Goal: Transaction & Acquisition: Purchase product/service

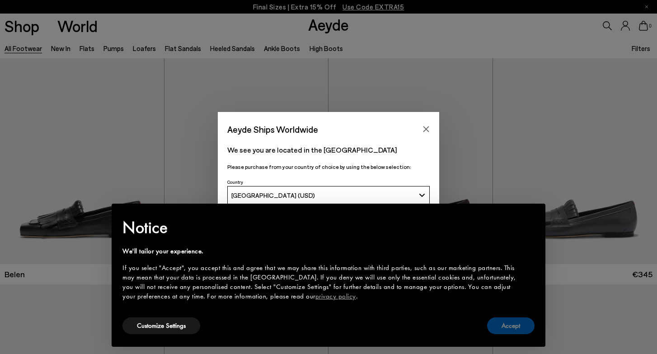
click at [507, 318] on button "Accept" at bounding box center [510, 326] width 47 height 17
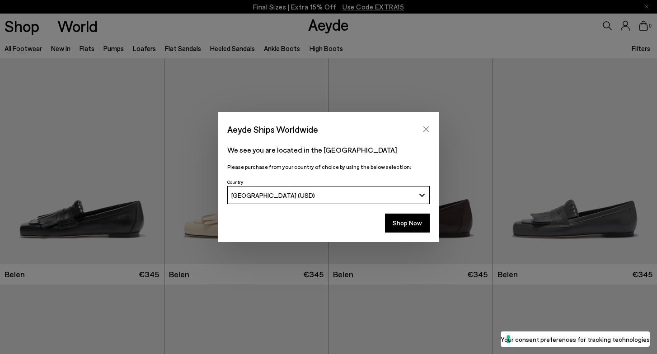
click at [427, 127] on icon "Close" at bounding box center [426, 130] width 6 height 6
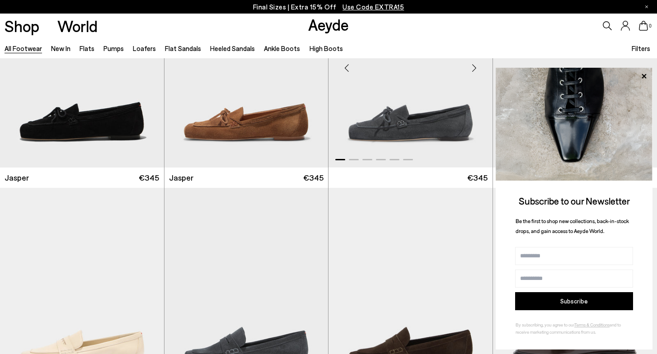
scroll to position [378, 0]
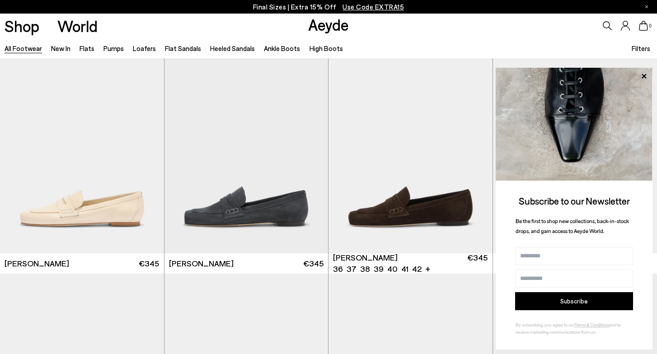
scroll to position [511, 0]
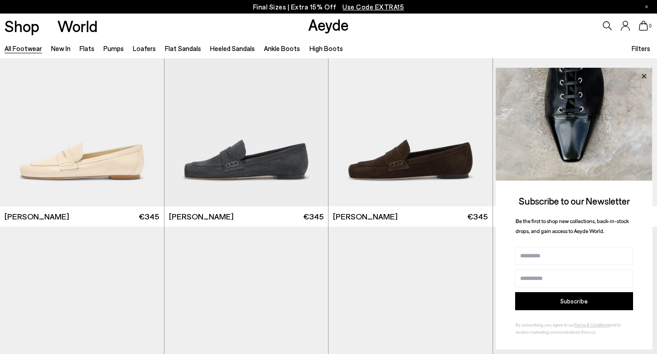
click at [642, 77] on icon at bounding box center [644, 76] width 12 height 12
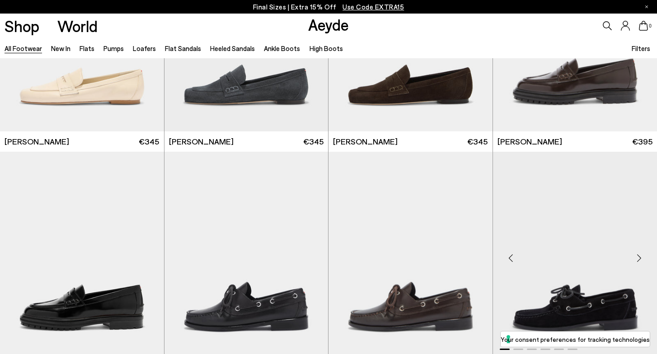
scroll to position [573, 0]
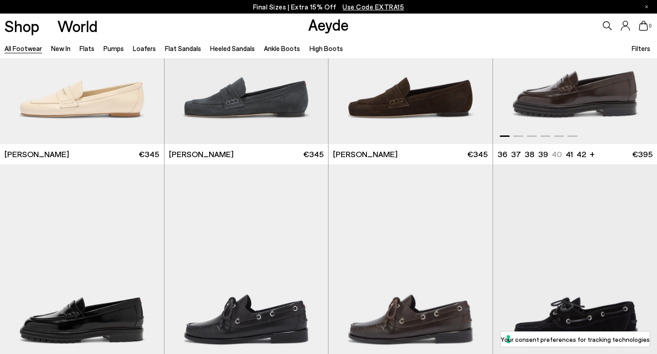
click at [582, 98] on img "1 / 6" at bounding box center [575, 41] width 164 height 206
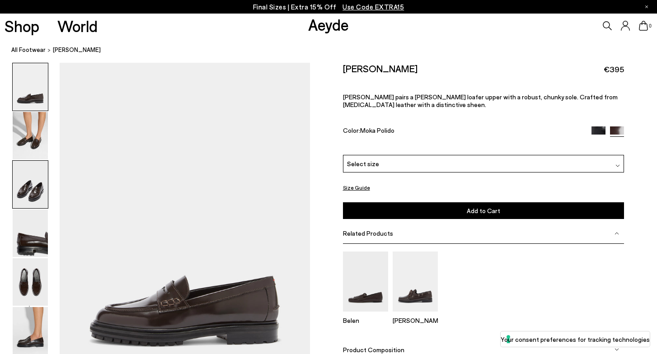
click at [27, 185] on img at bounding box center [30, 184] width 35 height 47
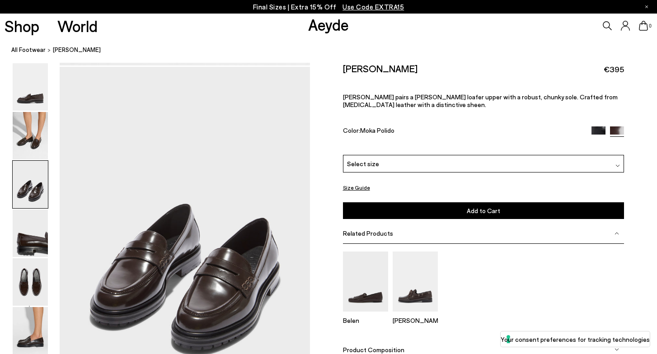
scroll to position [671, 0]
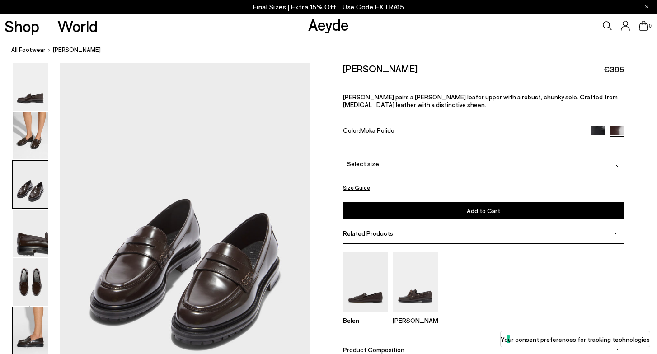
click at [33, 327] on img at bounding box center [30, 330] width 35 height 47
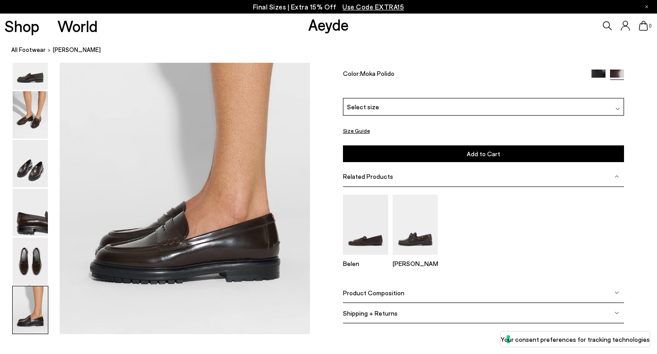
scroll to position [1738, 0]
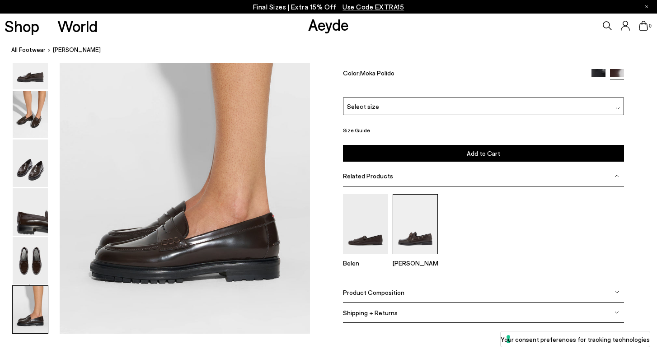
click at [437, 212] on div "Belen Harris" at bounding box center [483, 234] width 281 height 80
click at [412, 223] on img at bounding box center [415, 224] width 45 height 60
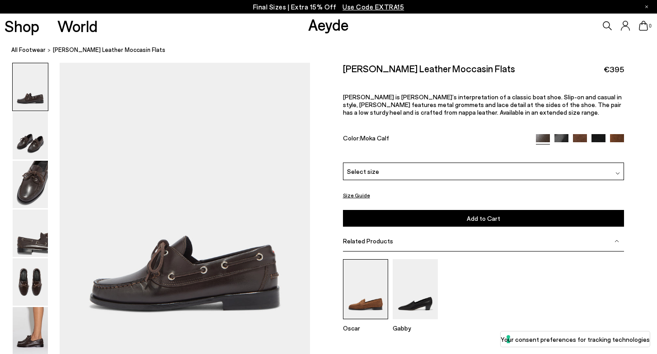
click at [364, 277] on img at bounding box center [365, 289] width 45 height 60
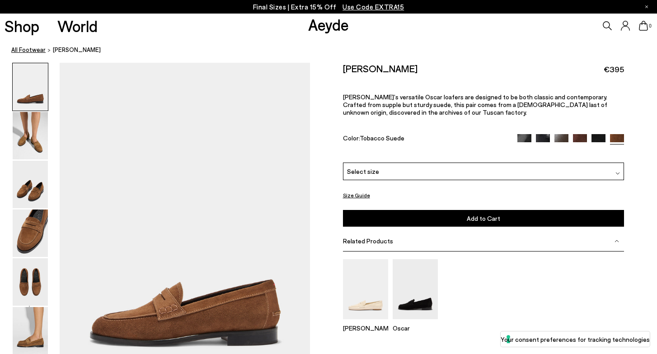
click at [24, 54] on link "All Footwear" at bounding box center [28, 49] width 34 height 9
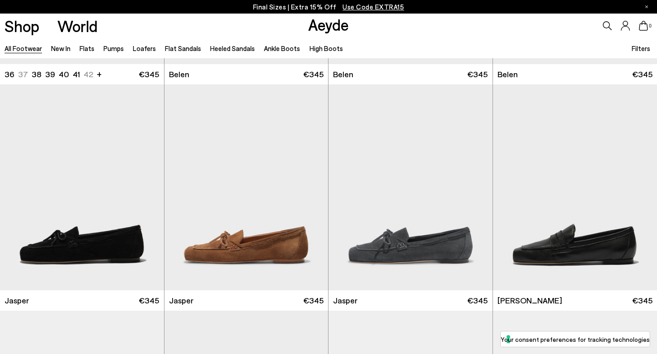
scroll to position [258, 0]
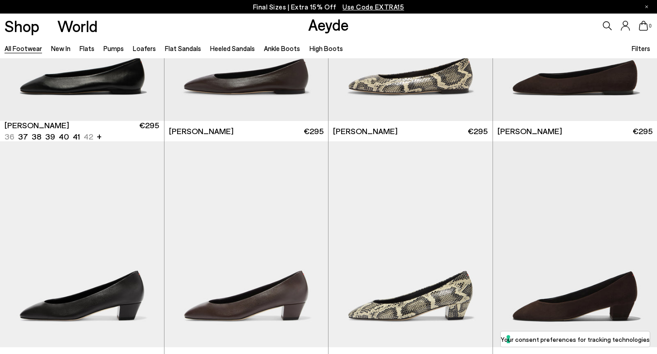
scroll to position [1583, 0]
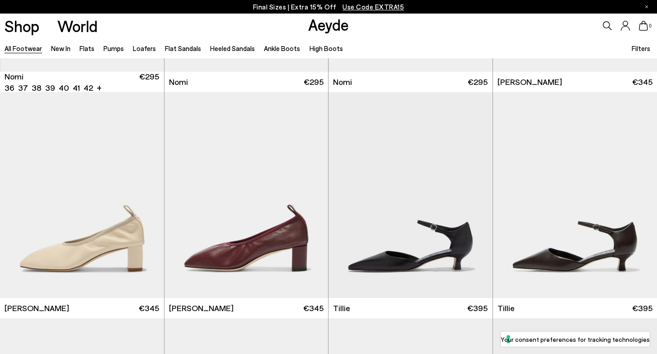
scroll to position [2250, 0]
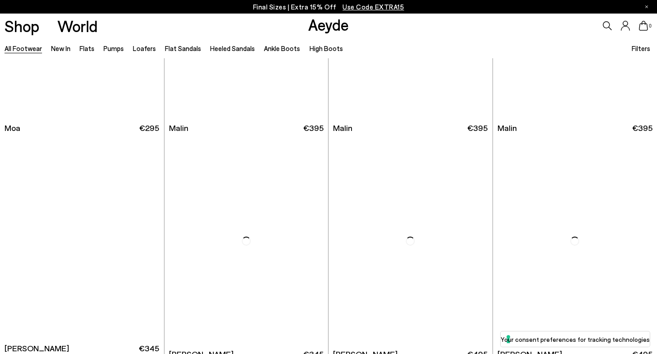
scroll to position [4266, 0]
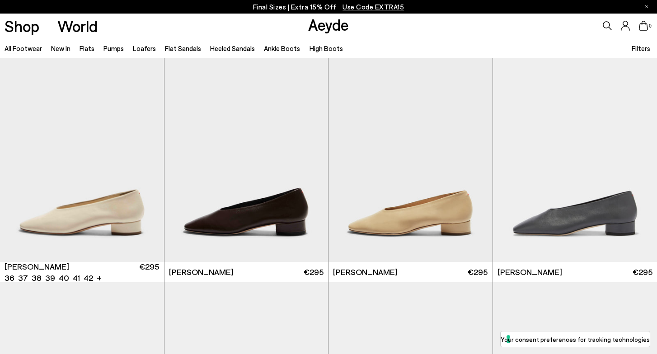
scroll to position [4784, 0]
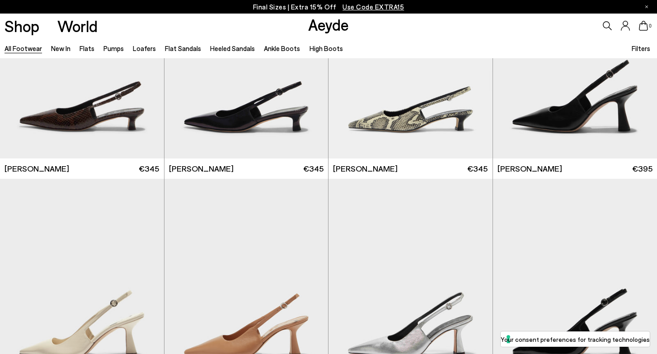
scroll to position [6444, 0]
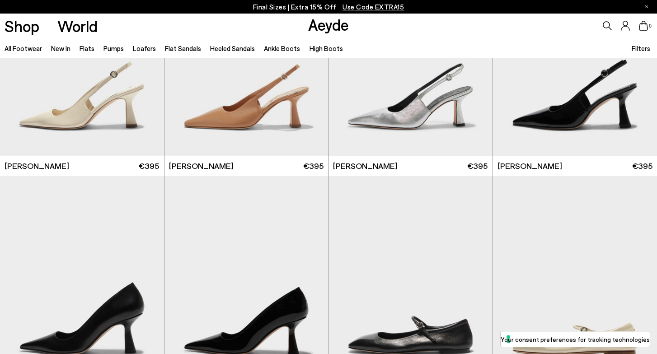
click at [121, 46] on link "Pumps" at bounding box center [113, 48] width 20 height 8
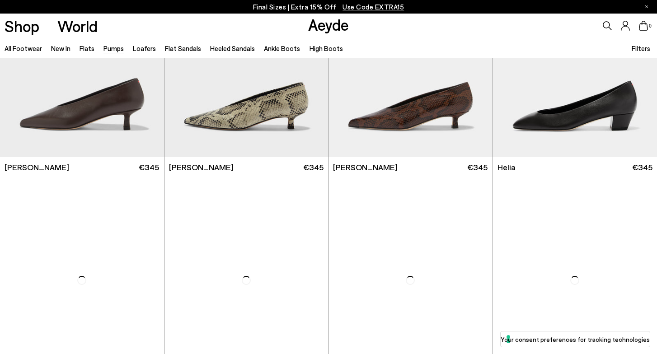
scroll to position [501, 0]
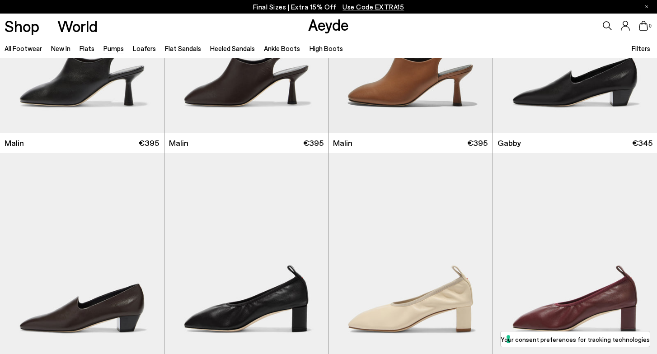
scroll to position [1274, 0]
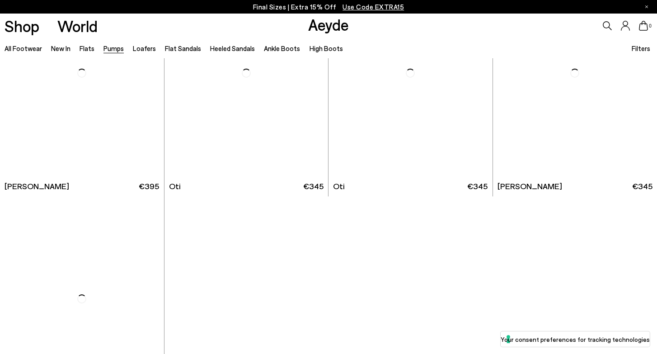
scroll to position [3658, 0]
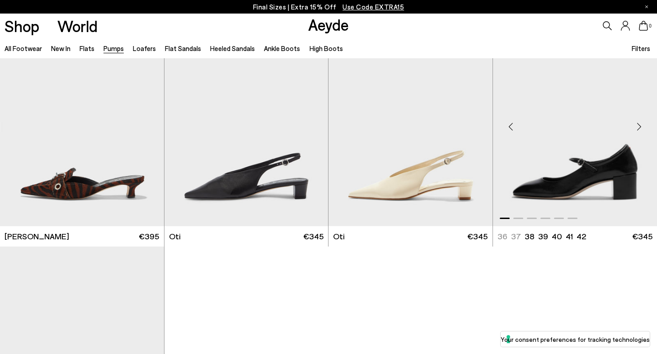
click at [553, 126] on img "1 / 6" at bounding box center [575, 123] width 164 height 206
click at [605, 179] on img "1 / 6" at bounding box center [575, 123] width 164 height 206
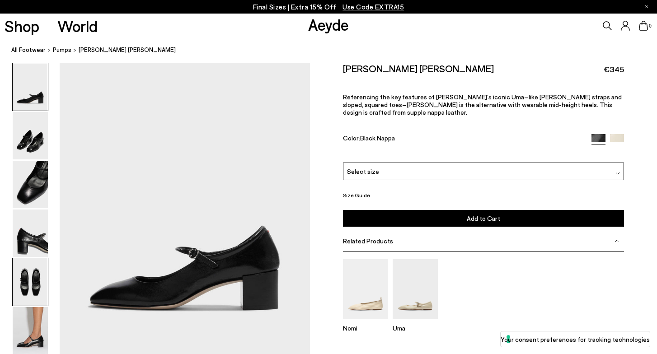
click at [19, 283] on img at bounding box center [30, 281] width 35 height 47
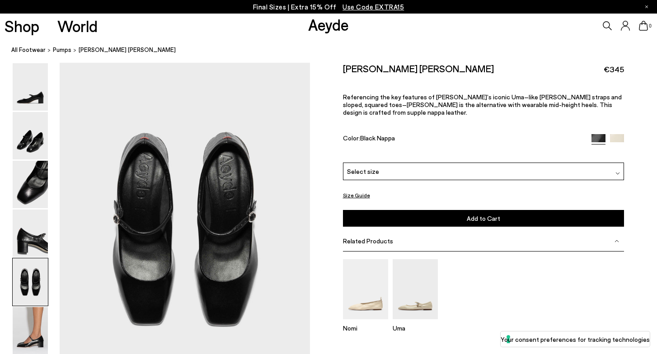
scroll to position [1299, 0]
click at [25, 341] on img at bounding box center [30, 330] width 35 height 47
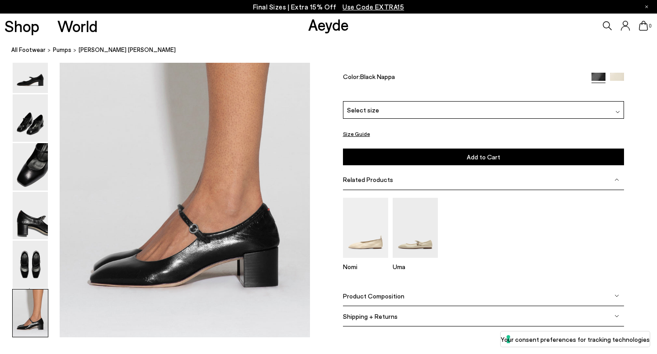
scroll to position [1696, 0]
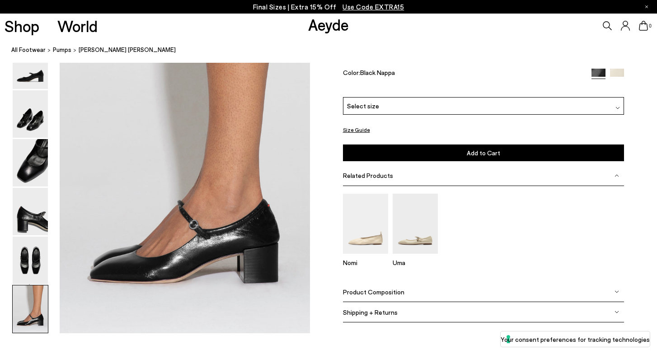
click at [617, 82] on img at bounding box center [617, 76] width 14 height 14
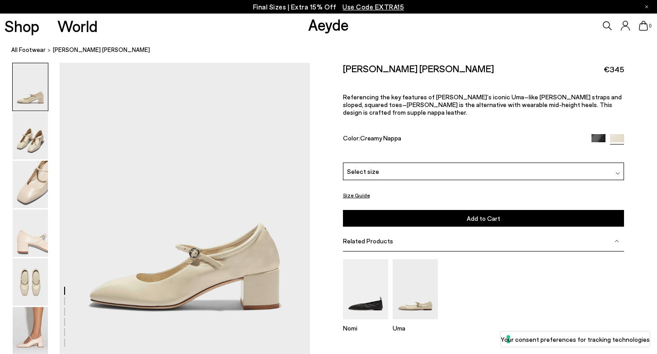
click at [595, 134] on img at bounding box center [598, 141] width 14 height 14
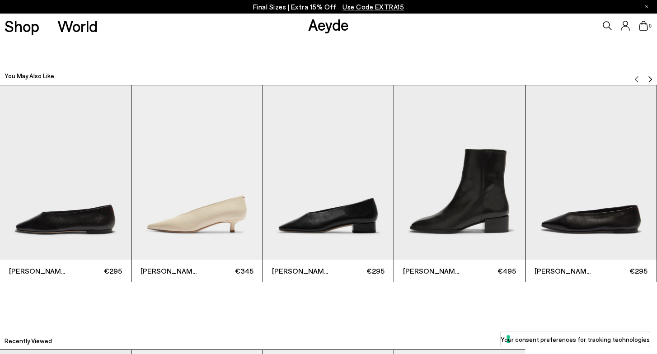
scroll to position [1959, 0]
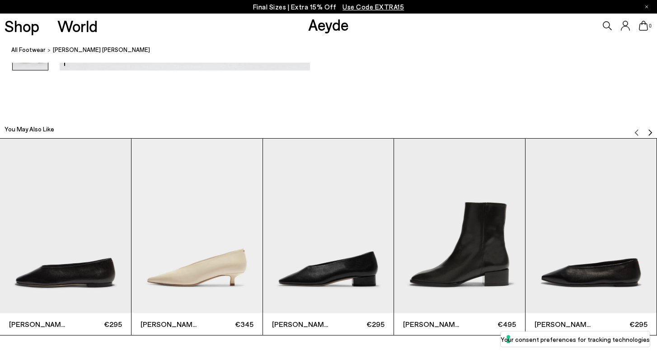
click at [491, 234] on img "4 / 6" at bounding box center [459, 226] width 131 height 174
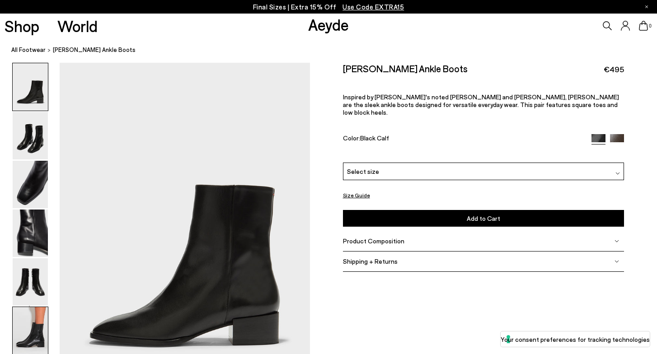
click at [20, 338] on img at bounding box center [30, 330] width 35 height 47
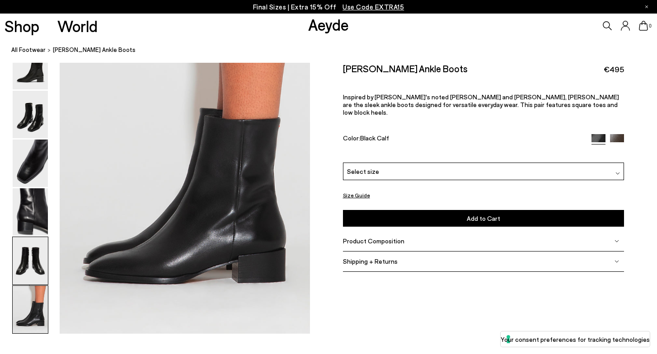
click at [27, 260] on img at bounding box center [30, 260] width 35 height 47
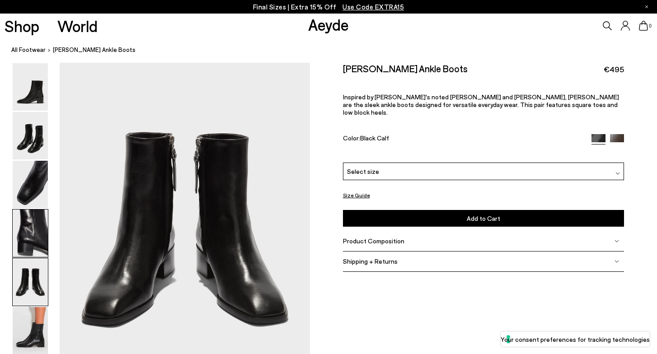
click at [30, 228] on img at bounding box center [30, 233] width 35 height 47
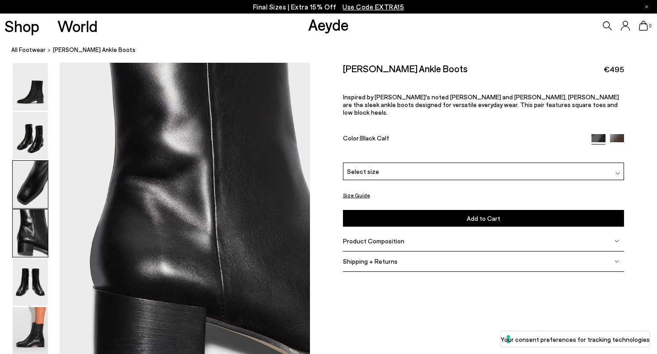
click at [30, 194] on img at bounding box center [30, 184] width 35 height 47
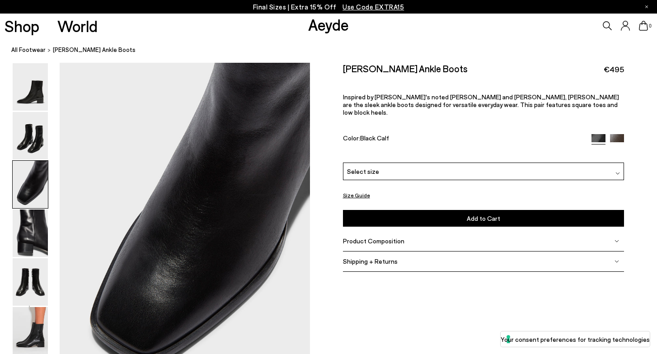
scroll to position [671, 0]
click at [31, 155] on img at bounding box center [30, 135] width 35 height 47
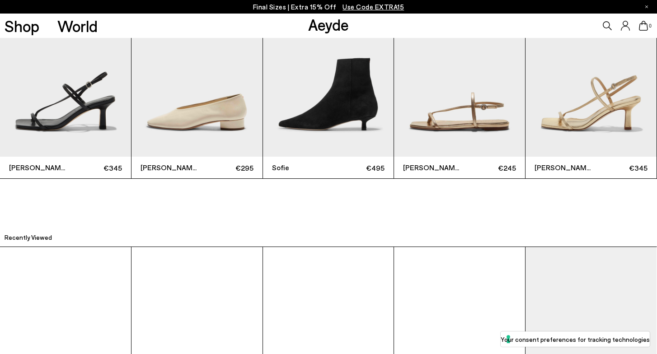
scroll to position [2251, 0]
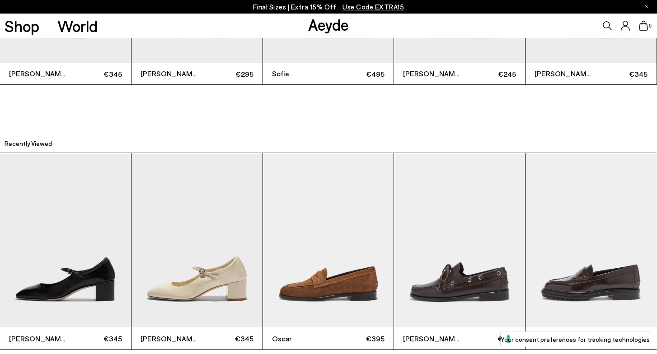
click at [577, 187] on img "5 / 5" at bounding box center [590, 240] width 131 height 174
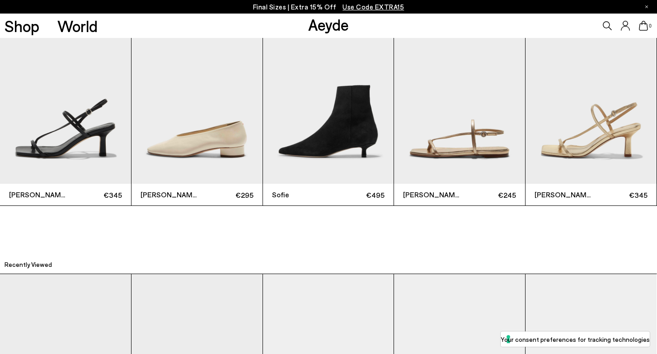
scroll to position [2302, 0]
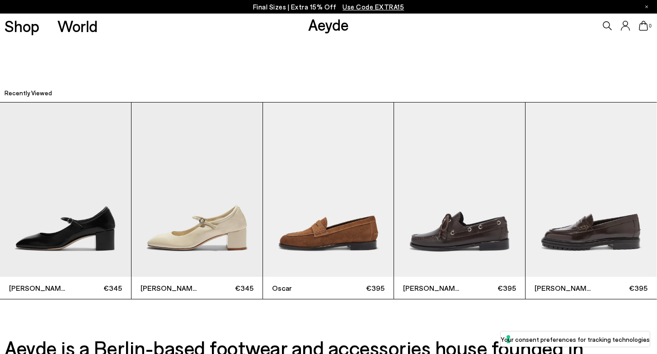
click at [575, 188] on img "5 / 5" at bounding box center [590, 190] width 131 height 174
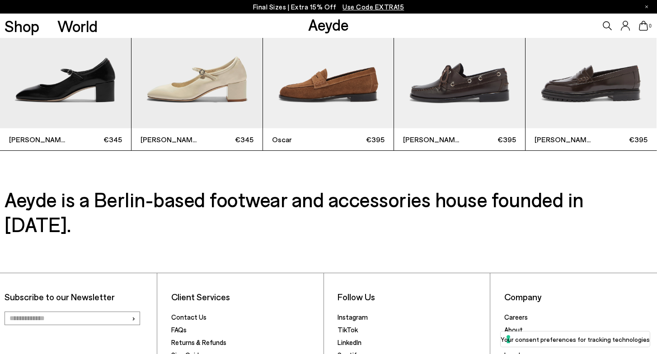
scroll to position [2461, 0]
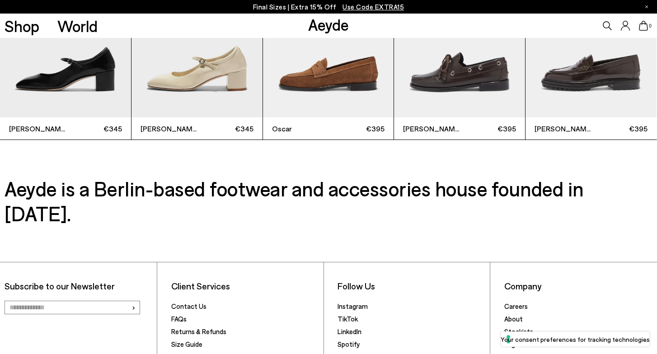
click at [560, 131] on span "[PERSON_NAME]" at bounding box center [562, 128] width 56 height 11
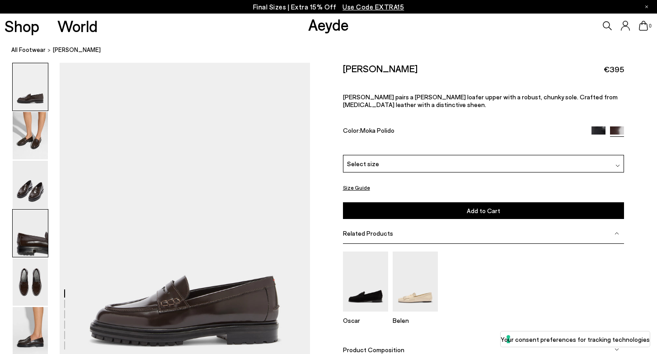
click at [25, 239] on img at bounding box center [30, 233] width 35 height 47
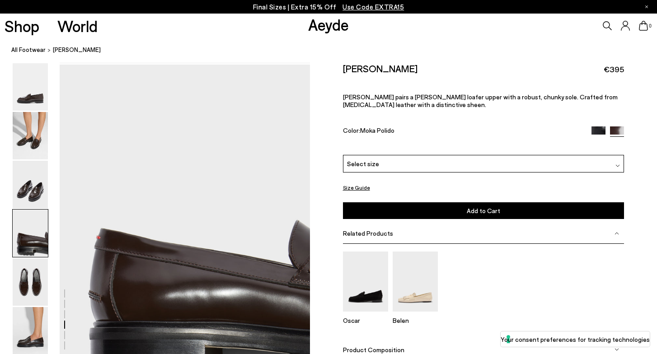
scroll to position [1006, 0]
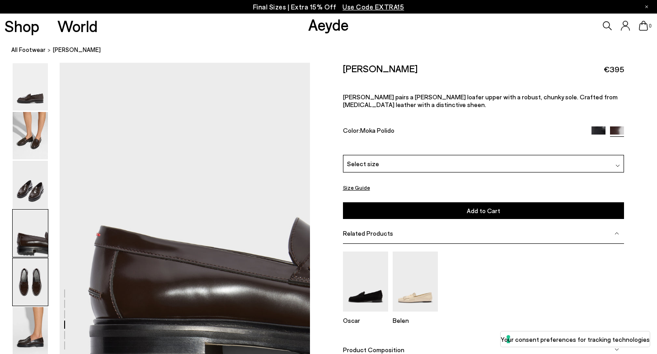
click at [25, 264] on img at bounding box center [30, 281] width 35 height 47
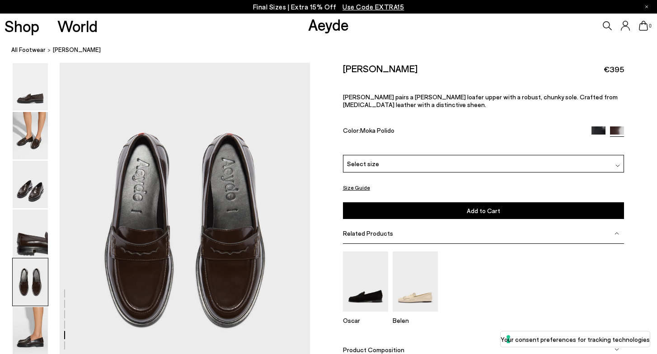
scroll to position [1341, 0]
click at [35, 186] on img at bounding box center [30, 184] width 35 height 47
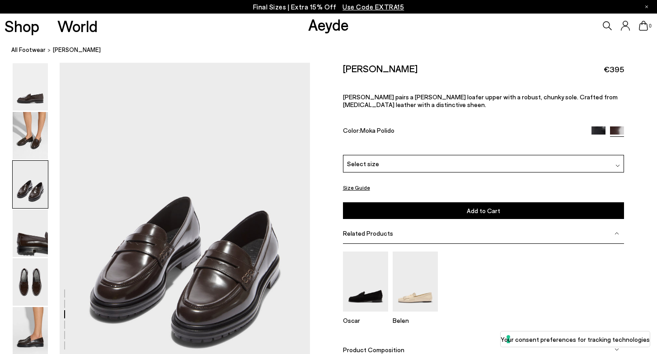
scroll to position [671, 0]
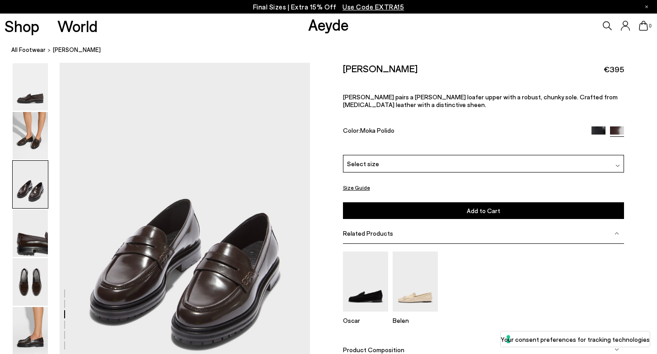
click at [40, 141] on img at bounding box center [30, 135] width 35 height 47
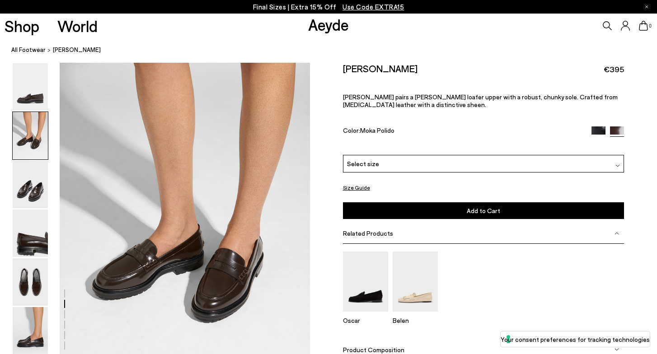
scroll to position [336, 0]
click at [601, 127] on img at bounding box center [598, 134] width 14 height 14
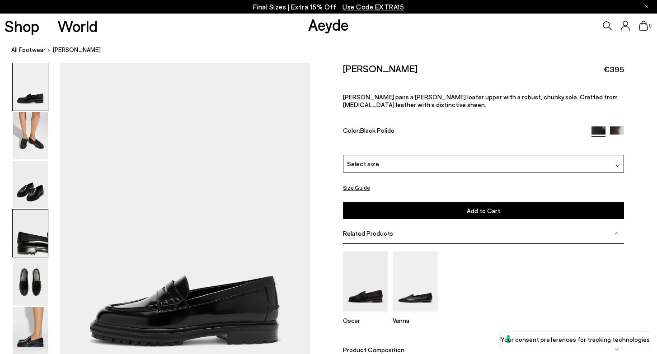
click at [32, 239] on img at bounding box center [30, 233] width 35 height 47
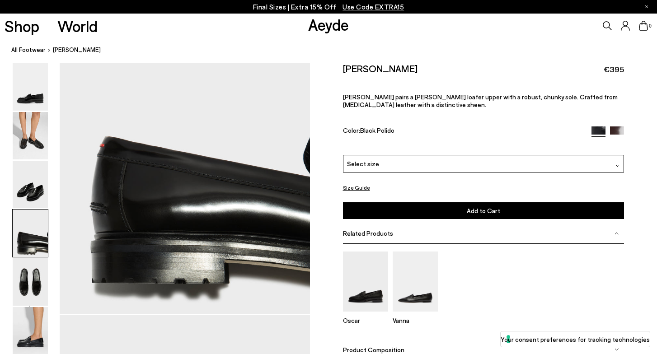
scroll to position [1110, 0]
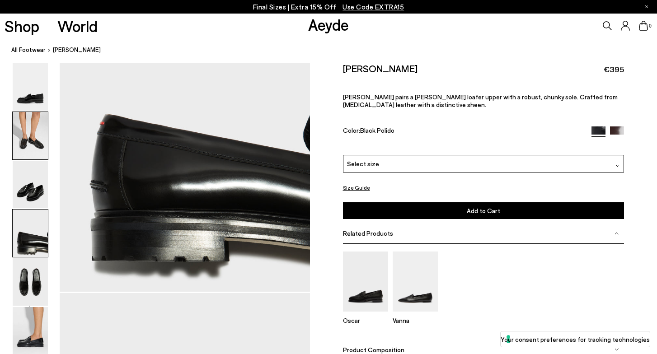
click at [35, 135] on img at bounding box center [30, 135] width 35 height 47
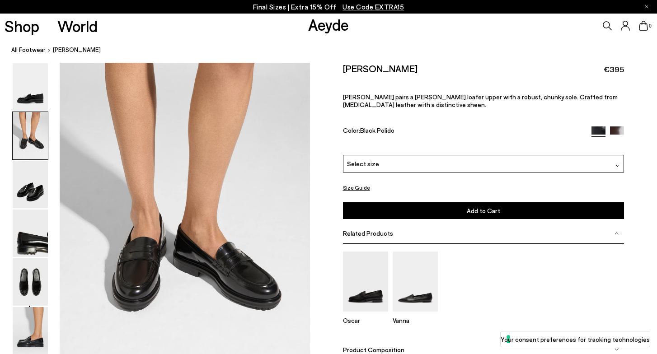
scroll to position [336, 0]
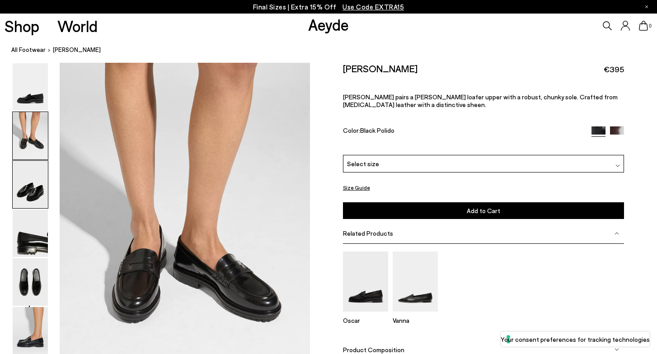
click at [28, 190] on img at bounding box center [30, 184] width 35 height 47
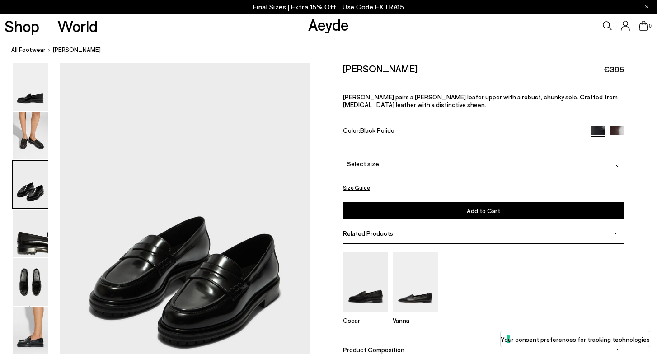
scroll to position [671, 0]
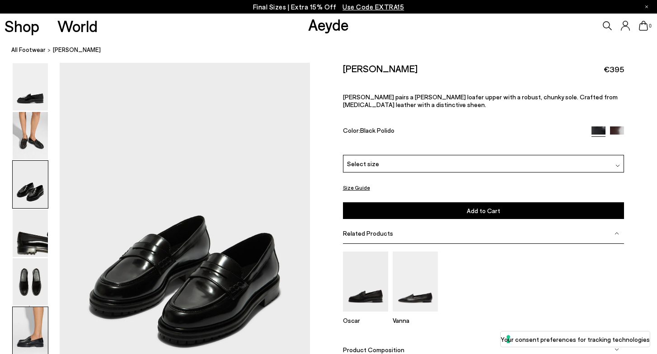
click at [34, 327] on img at bounding box center [30, 330] width 35 height 47
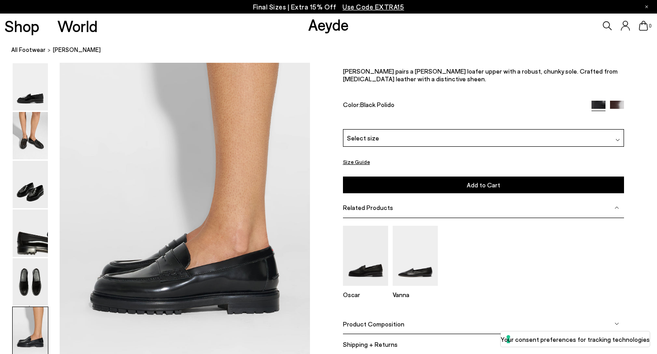
scroll to position [1678, 0]
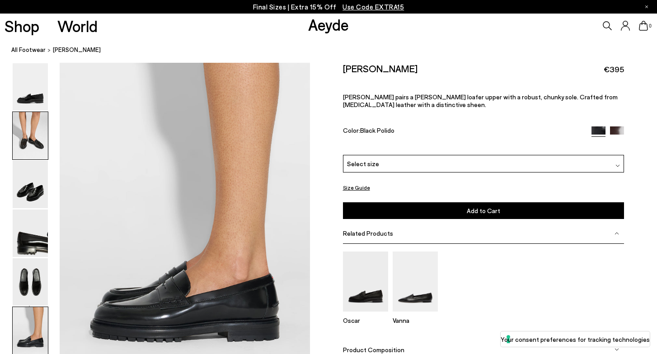
click at [36, 157] on img at bounding box center [30, 135] width 35 height 47
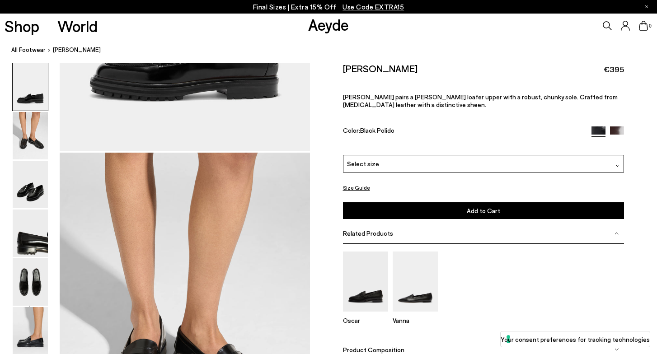
click at [41, 98] on img at bounding box center [30, 86] width 35 height 47
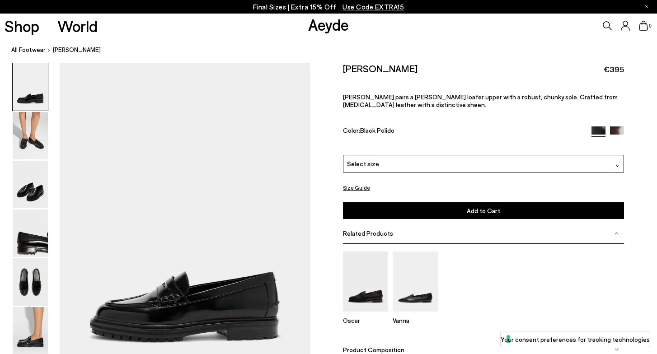
scroll to position [0, 0]
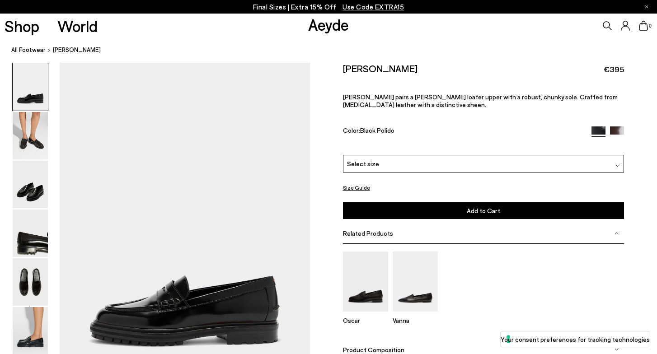
click at [537, 155] on div "Select size" at bounding box center [483, 164] width 281 height 18
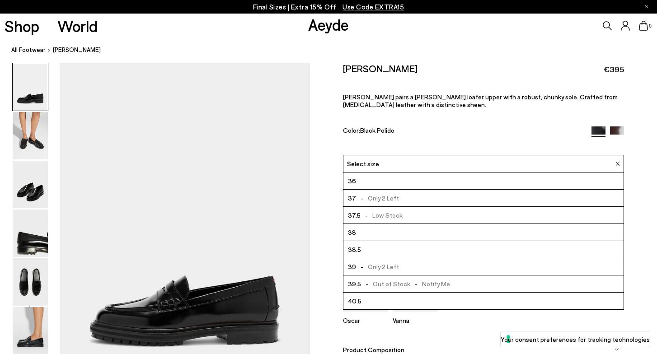
click at [361, 293] on li "40.5" at bounding box center [483, 301] width 281 height 17
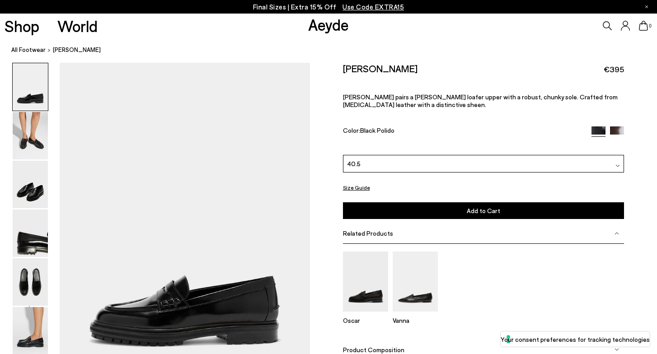
click at [624, 112] on div "Size Guide Shoes Belt Our shoes come in European sizing. The easiest way to mea…" at bounding box center [483, 227] width 347 height 328
click at [612, 127] on img at bounding box center [617, 134] width 14 height 14
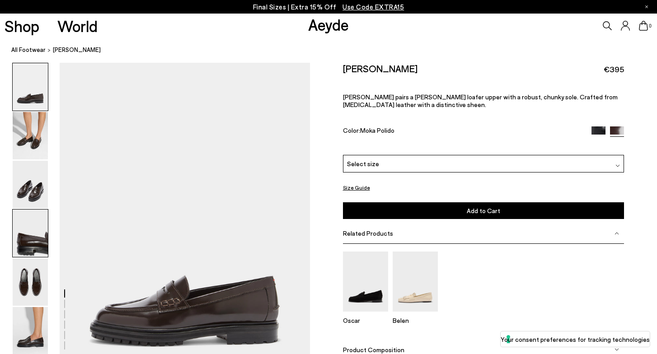
click at [41, 232] on img at bounding box center [30, 233] width 35 height 47
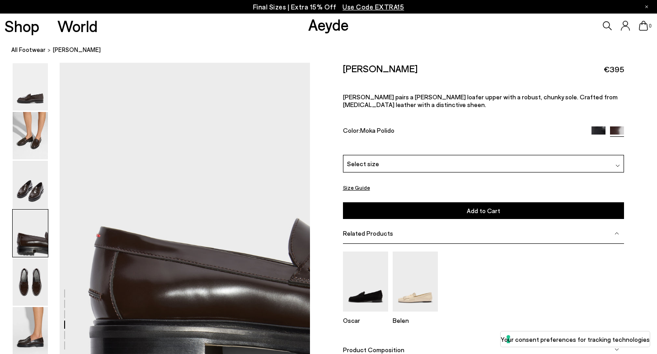
scroll to position [1006, 0]
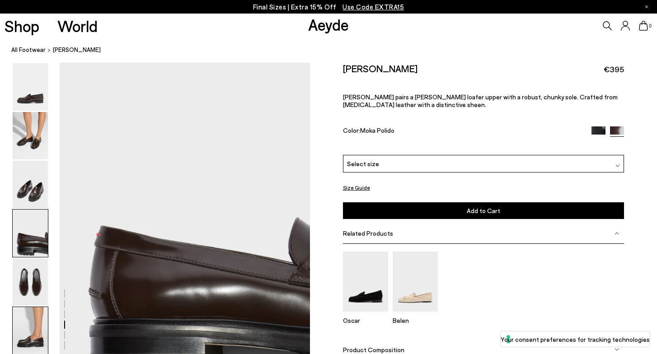
click at [24, 337] on img at bounding box center [30, 330] width 35 height 47
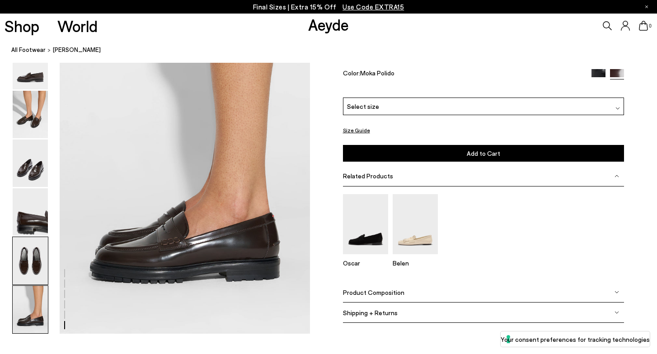
click at [35, 282] on img at bounding box center [30, 260] width 35 height 47
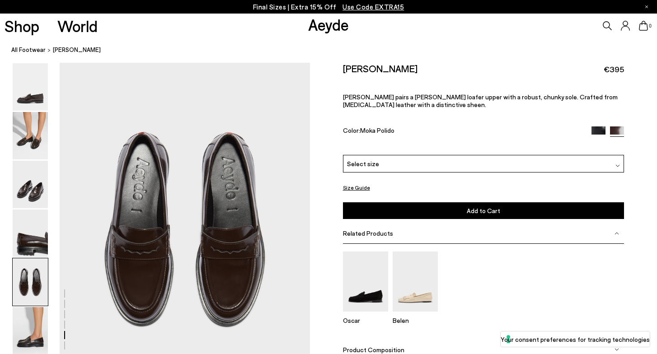
scroll to position [1341, 0]
click at [451, 155] on div "Select size" at bounding box center [483, 164] width 281 height 18
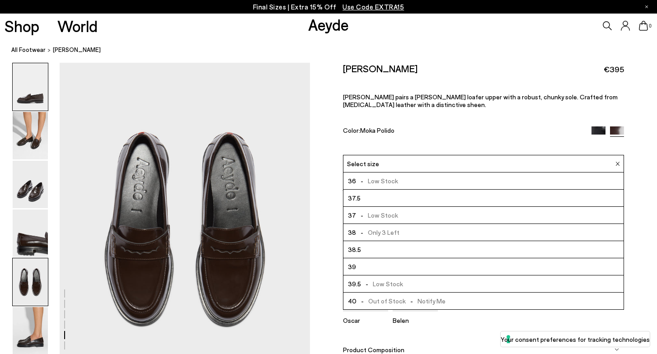
click at [34, 108] on img at bounding box center [30, 86] width 35 height 47
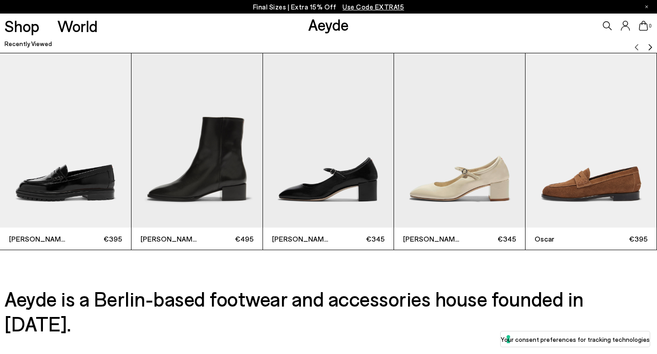
scroll to position [2478, 0]
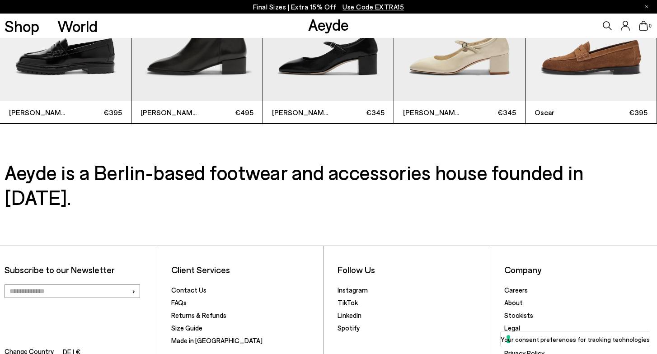
click at [626, 62] on img "5 / 6" at bounding box center [590, 14] width 131 height 174
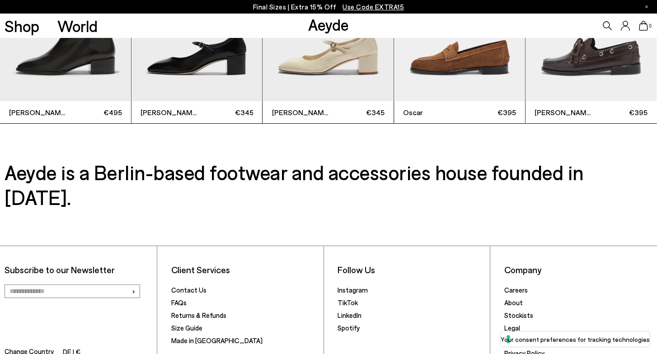
click at [483, 69] on img "5 / 6" at bounding box center [459, 14] width 131 height 174
click at [469, 60] on img "5 / 6" at bounding box center [459, 14] width 131 height 174
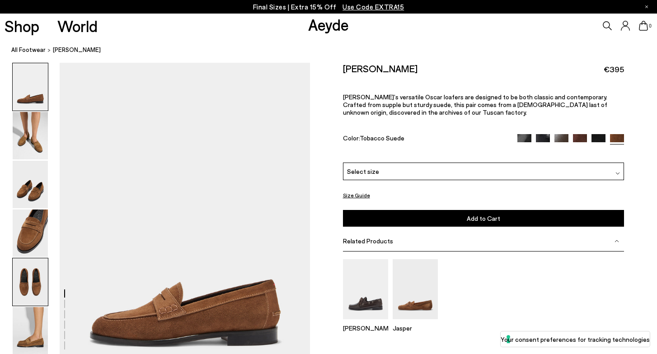
click at [29, 286] on img at bounding box center [30, 281] width 35 height 47
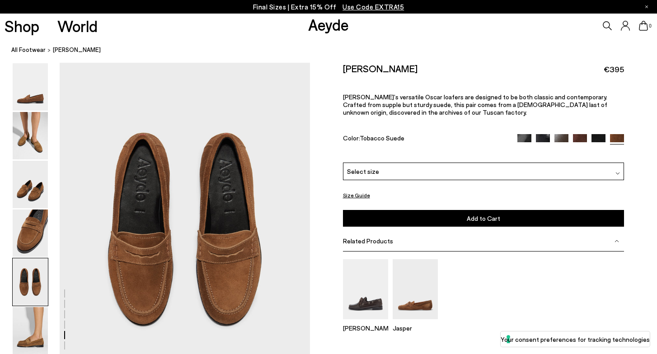
scroll to position [1341, 0]
click at [23, 339] on img at bounding box center [30, 330] width 35 height 47
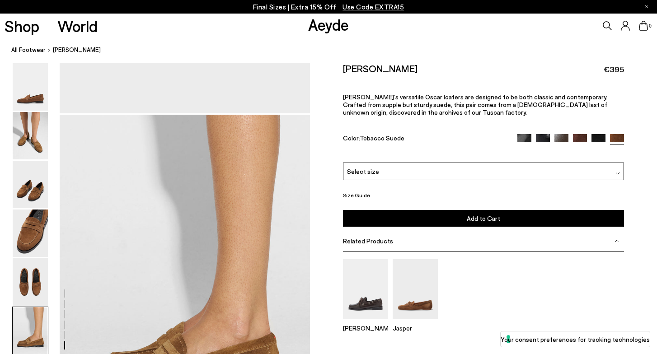
scroll to position [1574, 0]
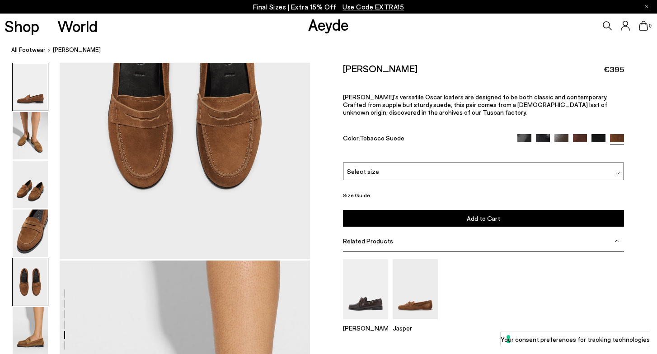
click at [28, 108] on img at bounding box center [30, 86] width 35 height 47
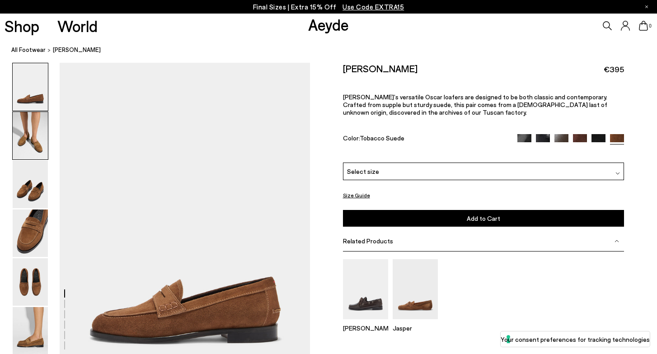
scroll to position [0, 0]
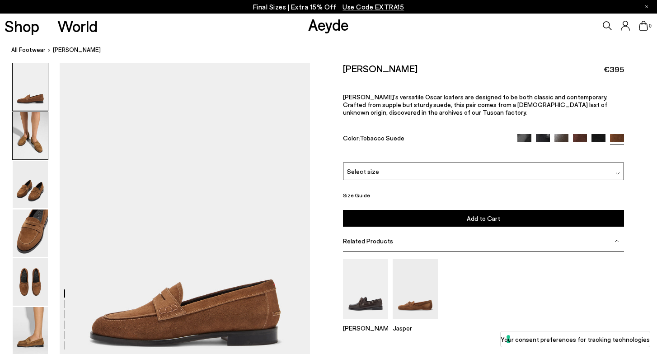
click at [27, 150] on img at bounding box center [30, 135] width 35 height 47
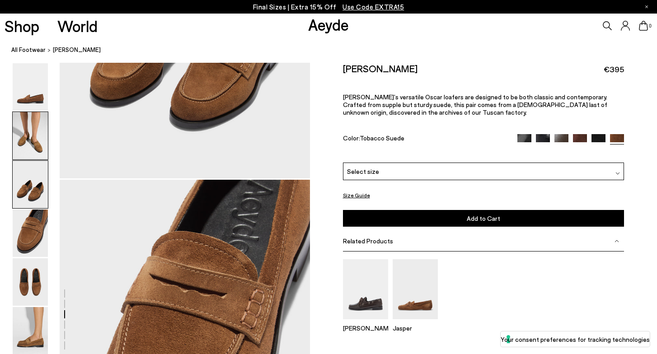
scroll to position [896, 0]
